Goal: Task Accomplishment & Management: Manage account settings

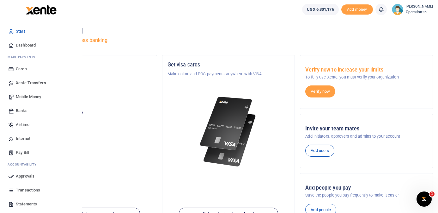
click at [28, 95] on span "Mobile Money" at bounding box center [28, 96] width 25 height 6
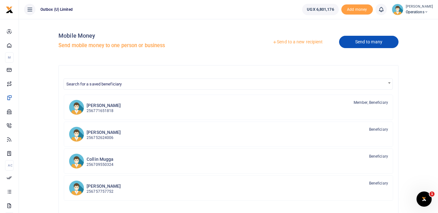
click at [357, 39] on link "Send to many" at bounding box center [368, 42] width 59 height 12
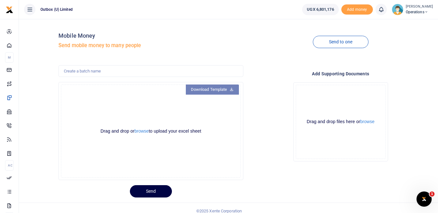
click at [229, 90] on link "Download Template" at bounding box center [212, 89] width 53 height 10
click at [142, 131] on button "browse" at bounding box center [141, 131] width 14 height 5
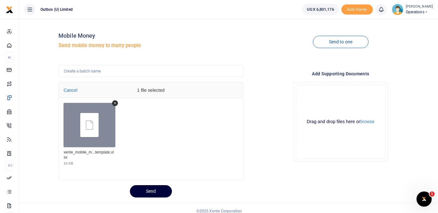
click at [152, 189] on button "Send" at bounding box center [151, 191] width 42 height 12
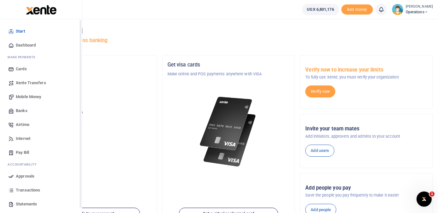
click at [18, 45] on span "Dashboard" at bounding box center [26, 45] width 20 height 6
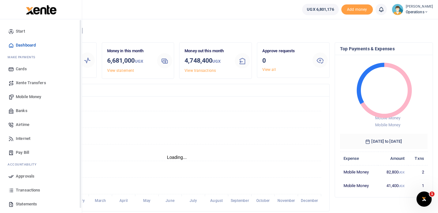
scroll to position [0, 0]
click at [33, 98] on span "Mobile Money" at bounding box center [28, 96] width 25 height 6
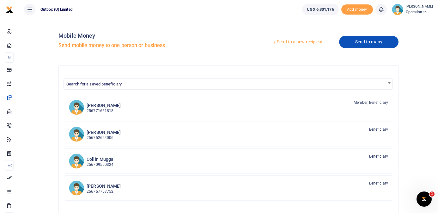
click at [369, 45] on link "Send to many" at bounding box center [368, 42] width 59 height 12
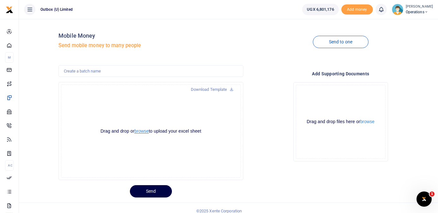
click at [141, 131] on button "browse" at bounding box center [141, 131] width 14 height 5
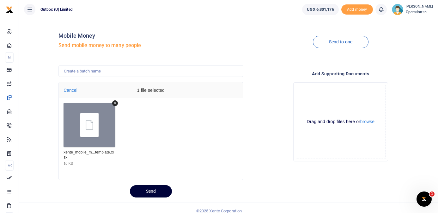
click at [154, 191] on button "Send" at bounding box center [151, 191] width 42 height 12
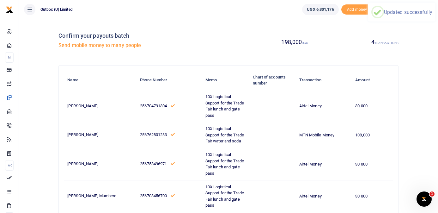
scroll to position [35, 0]
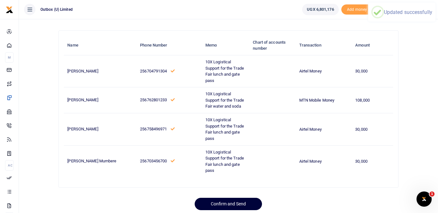
click at [235, 197] on button "Confirm and Send" at bounding box center [228, 203] width 67 height 12
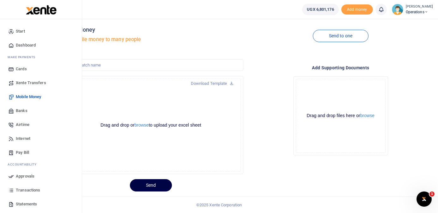
click at [25, 44] on span "Dashboard" at bounding box center [26, 45] width 20 height 6
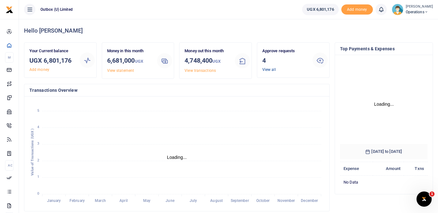
click at [273, 70] on link "View all" at bounding box center [269, 69] width 14 height 4
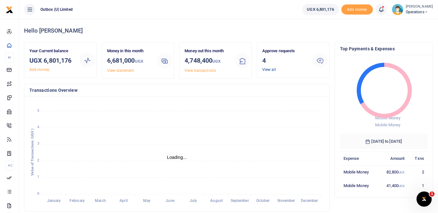
scroll to position [0, 0]
click at [272, 69] on link "View all" at bounding box center [269, 69] width 14 height 4
click at [286, 62] on h3 "4" at bounding box center [284, 60] width 45 height 9
click at [270, 70] on link "View all" at bounding box center [269, 69] width 14 height 4
click at [289, 61] on h3 "4" at bounding box center [284, 60] width 45 height 9
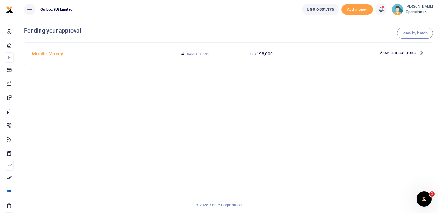
click at [421, 52] on icon at bounding box center [421, 52] width 7 height 7
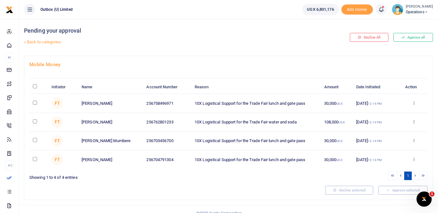
click at [36, 85] on input "\a \a : activate to sort column descending" at bounding box center [35, 86] width 4 height 4
checkbox input "true"
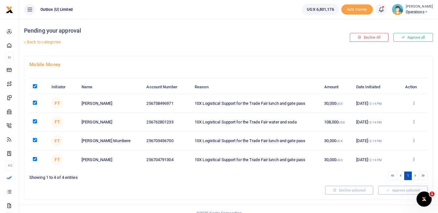
checkbox input "true"
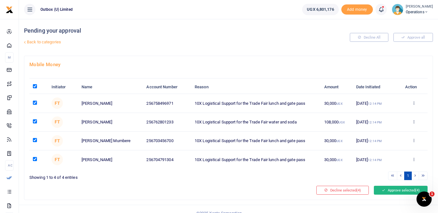
click at [390, 189] on button "Approve selected (4)" at bounding box center [401, 189] width 54 height 9
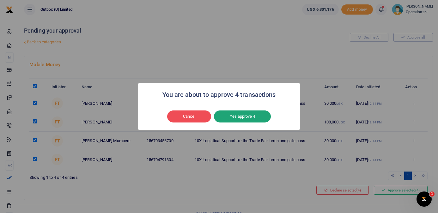
click at [241, 114] on button "Yes approve 4" at bounding box center [242, 116] width 57 height 12
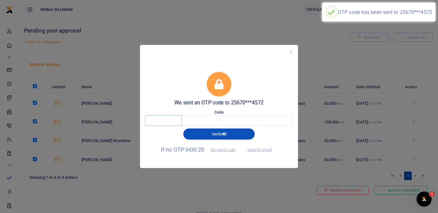
click at [179, 121] on input "text" at bounding box center [163, 120] width 37 height 11
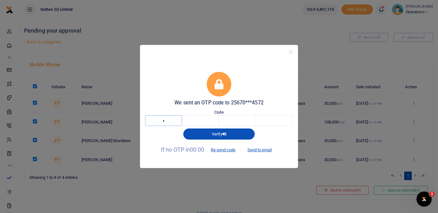
type input "7"
type input "8"
type input "1"
type input "4"
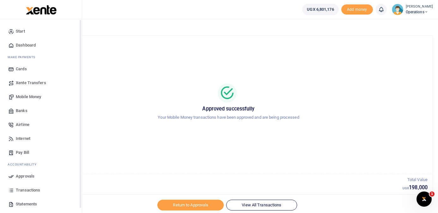
click at [19, 44] on span "Dashboard" at bounding box center [26, 45] width 20 height 6
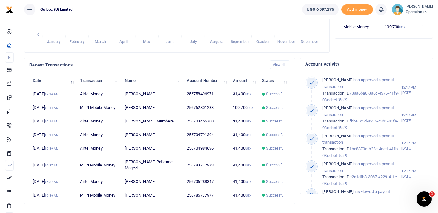
scroll to position [164, 0]
